Goal: Information Seeking & Learning: Learn about a topic

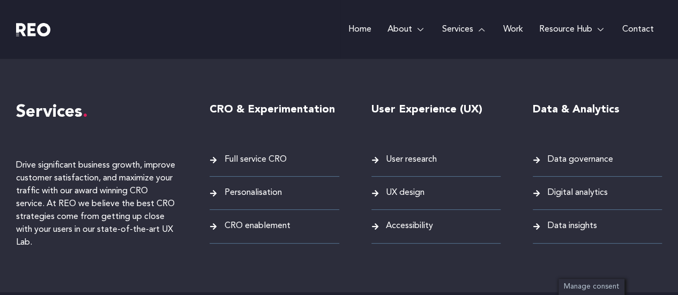
scroll to position [855, 0]
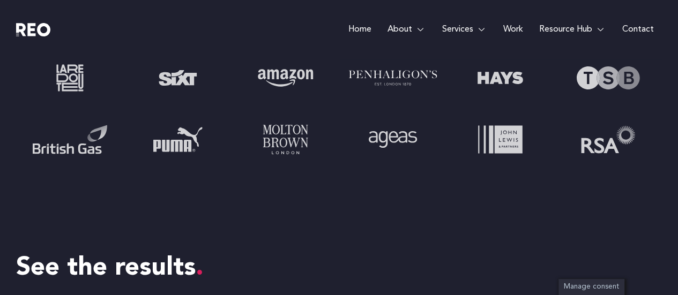
click at [235, 42] on div "Home About About us REO is a customer experience agency. We are an eclectic mix…" at bounding box center [419, 29] width 484 height 59
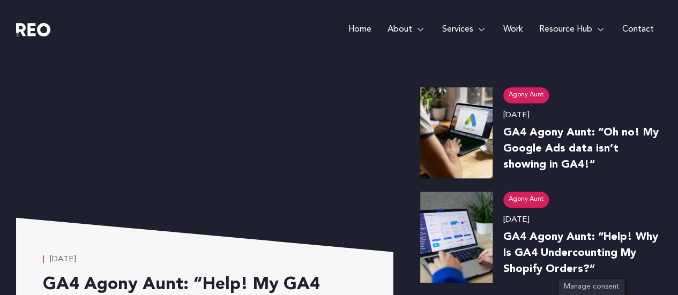
scroll to position [4412, 0]
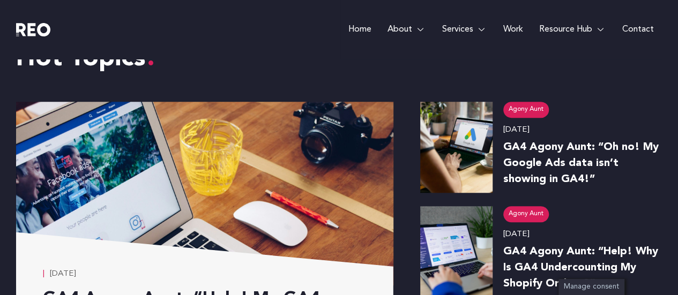
click at [553, 154] on h6 "GA4 Agony Aunt: “Oh no! My Google Ads data isn’t showing in GA4!”" at bounding box center [582, 163] width 159 height 48
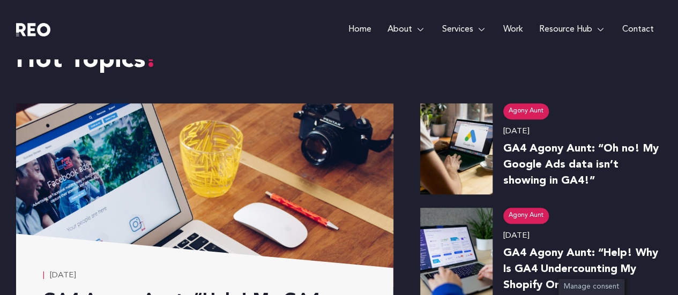
click at [538, 146] on link "GA4 Agony Aunt: “Oh no! My Google Ads data isn’t showing in GA4!”" at bounding box center [580, 165] width 155 height 43
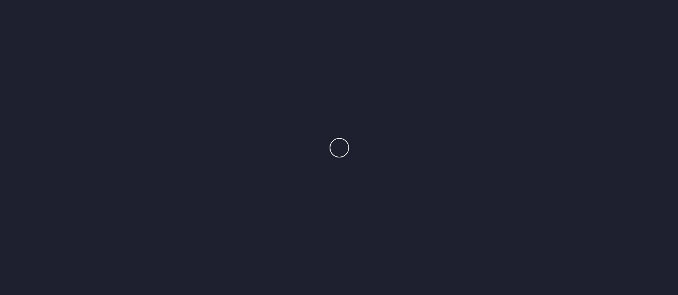
scroll to position [4430, 0]
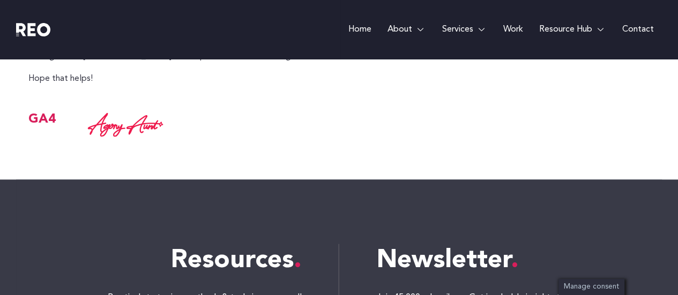
scroll to position [1058, 0]
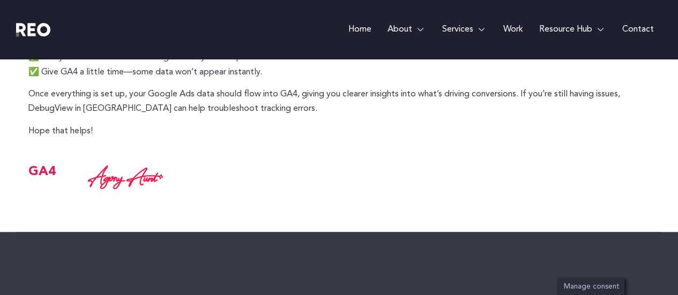
click at [36, 31] on img at bounding box center [33, 29] width 34 height 13
